Goal: Complete Application Form: Complete application form

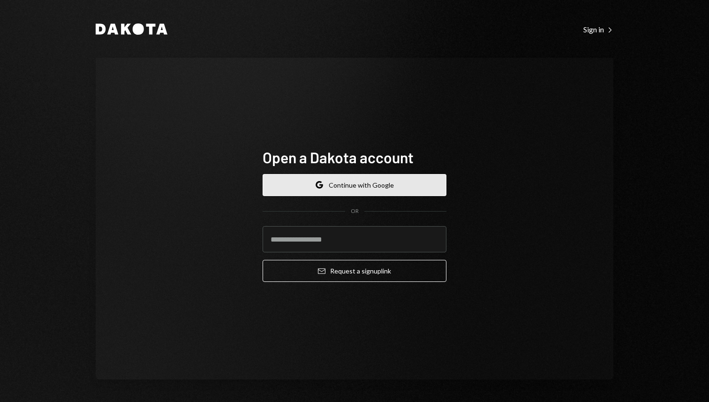
click at [377, 180] on button "Google Continue with Google" at bounding box center [354, 185] width 184 height 22
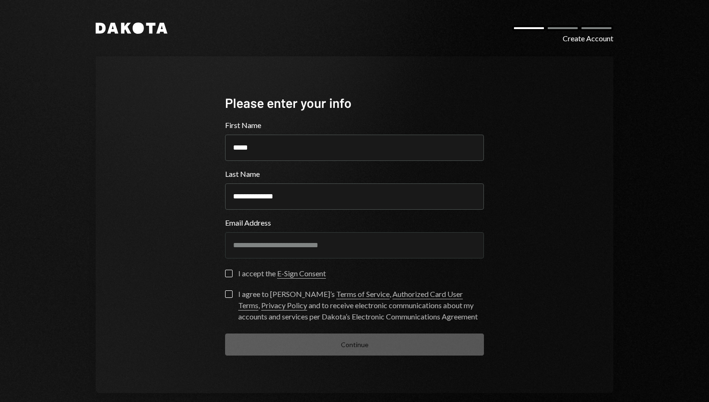
click at [245, 276] on div "I accept the E-Sign Consent" at bounding box center [282, 273] width 88 height 11
click at [232, 276] on button "I accept the E-Sign Consent" at bounding box center [228, 272] width 7 height 7
click at [232, 291] on label "I agree to Dakota’s Terms of Service , Authorized Card User Terms , Privacy Pol…" at bounding box center [354, 306] width 259 height 32
click at [232, 291] on button "I agree to Dakota’s Terms of Service , Authorized Card User Terms , Privacy Pol…" at bounding box center [228, 293] width 7 height 7
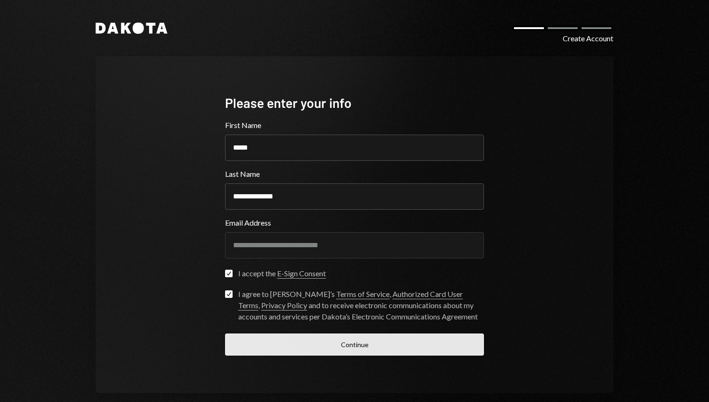
click at [291, 340] on button "Continue" at bounding box center [354, 344] width 259 height 22
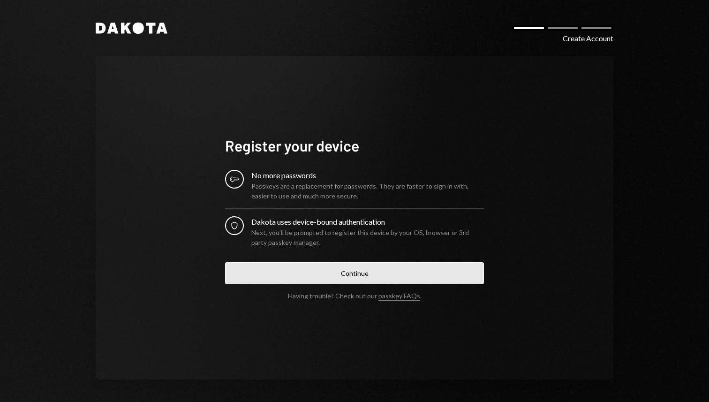
click at [371, 271] on button "Continue" at bounding box center [354, 273] width 259 height 22
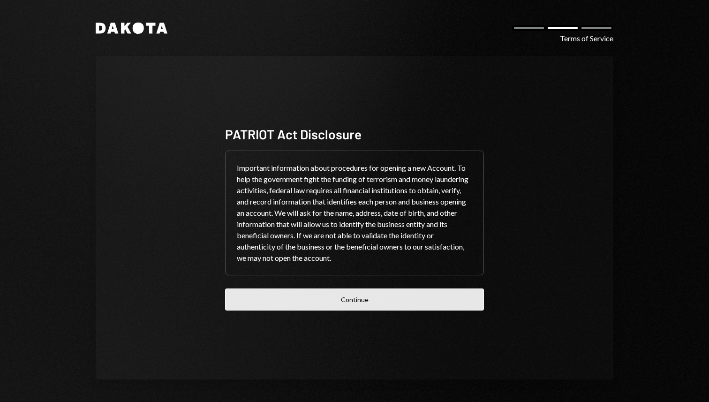
click at [292, 306] on button "Continue" at bounding box center [354, 299] width 259 height 22
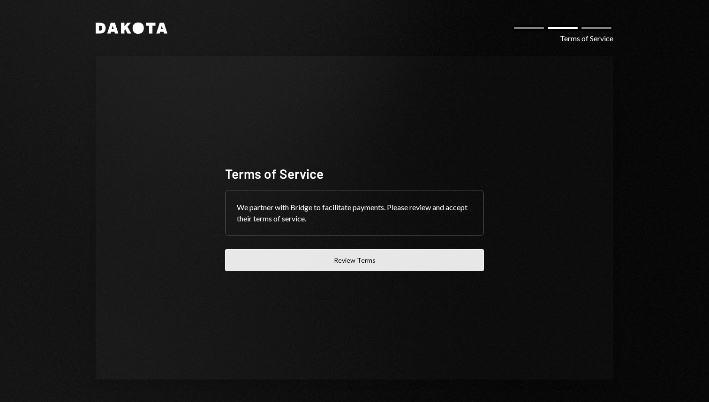
click at [308, 260] on button "Review Terms" at bounding box center [354, 260] width 259 height 22
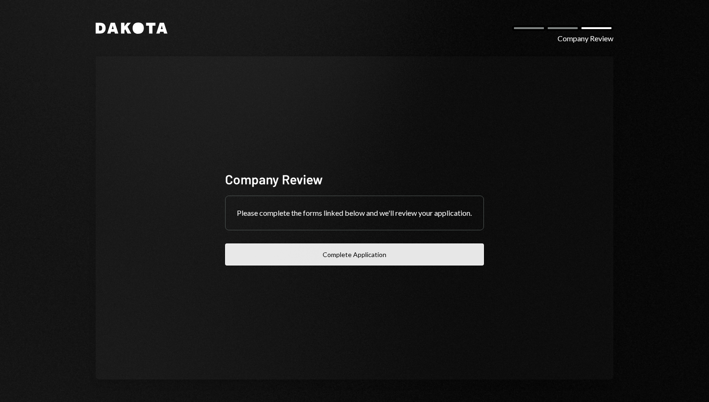
click at [369, 261] on button "Complete Application" at bounding box center [354, 254] width 259 height 22
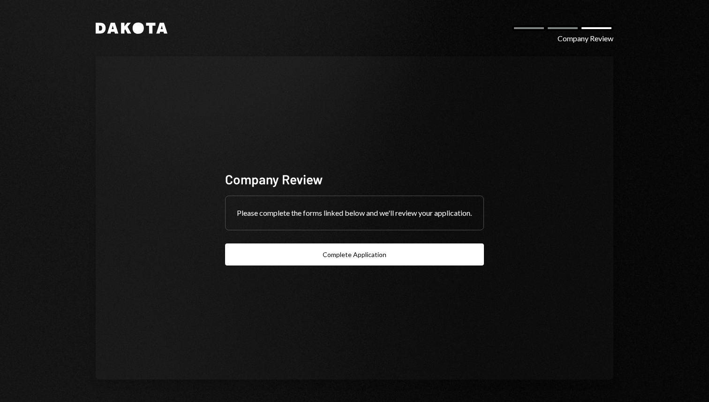
click at [276, 122] on div "Company Review Please complete the forms linked below and we'll review your app…" at bounding box center [354, 217] width 517 height 323
click at [119, 20] on div "Dakota Company Review Company Review Please complete the forms linked below and…" at bounding box center [354, 201] width 562 height 402
click at [574, 37] on div "Company Review" at bounding box center [585, 38] width 56 height 11
